Goal: Task Accomplishment & Management: Manage account settings

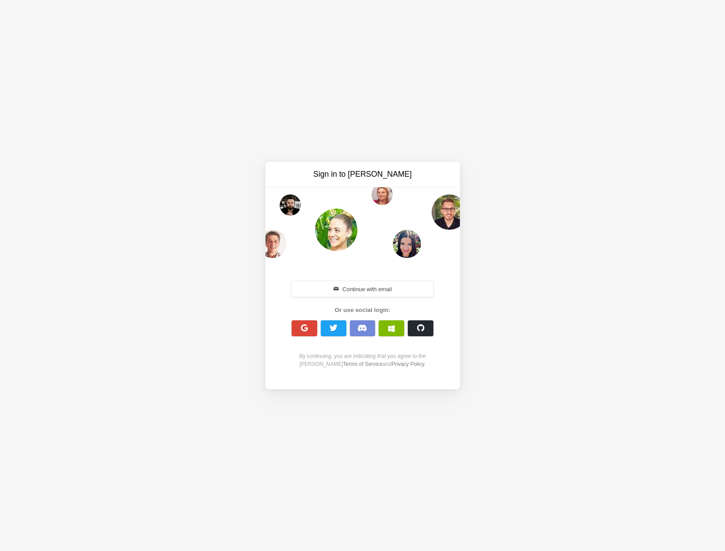
click at [552, 160] on div "Sign in to [PERSON_NAME] Continue with email Or use social login: By continuing…" at bounding box center [362, 275] width 725 height 551
click at [350, 288] on button "Continue with email" at bounding box center [362, 289] width 142 height 16
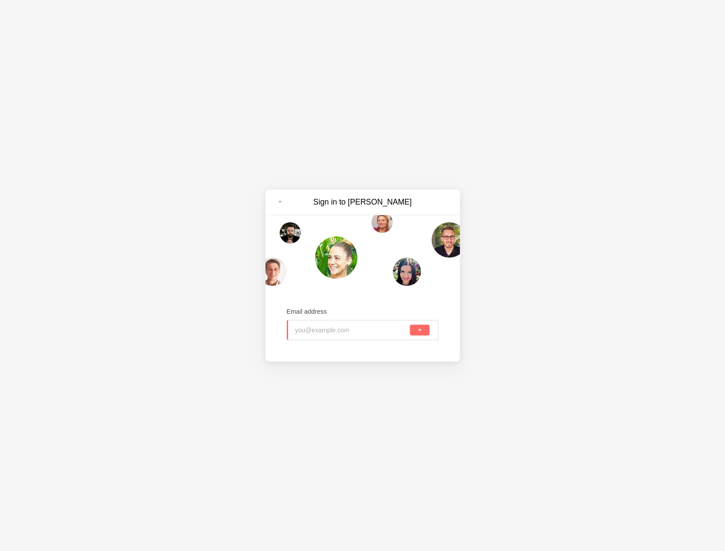
click at [557, 351] on div "Sign in to [PERSON_NAME] Email address" at bounding box center [362, 275] width 725 height 551
click at [160, 180] on div "Sign in to [PERSON_NAME] Email address" at bounding box center [362, 275] width 725 height 551
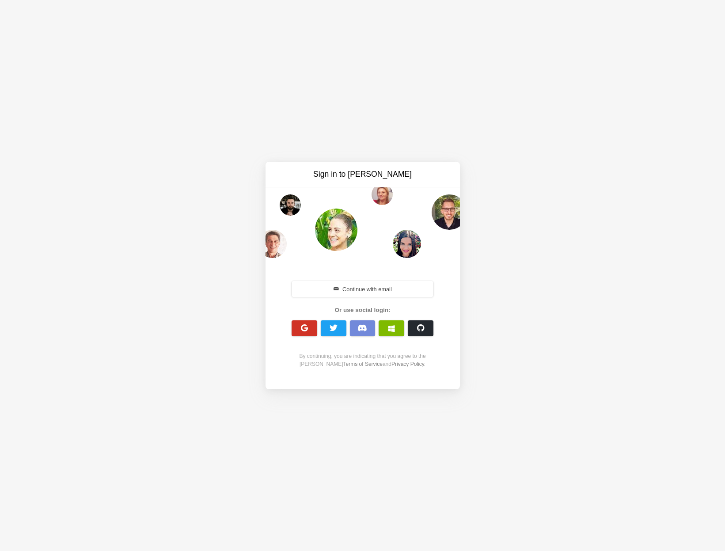
click at [303, 326] on span "button" at bounding box center [304, 328] width 8 height 8
click at [303, 327] on span "button" at bounding box center [304, 328] width 8 height 8
